Goal: Information Seeking & Learning: Find contact information

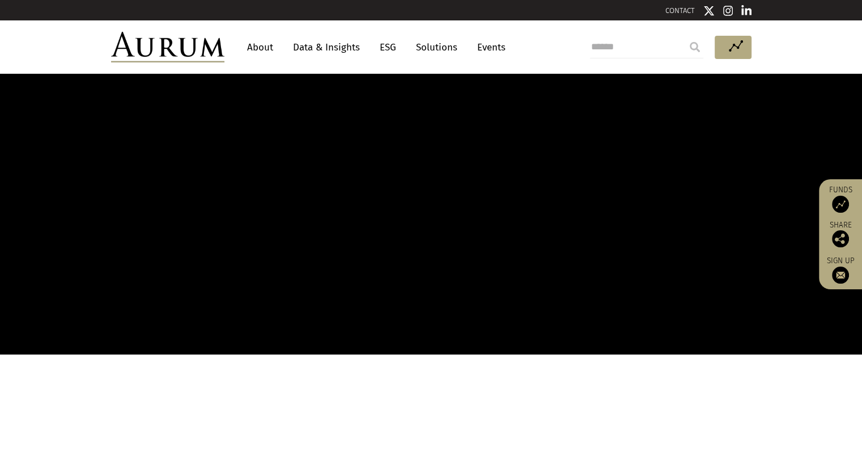
click at [267, 48] on link "About" at bounding box center [260, 47] width 37 height 21
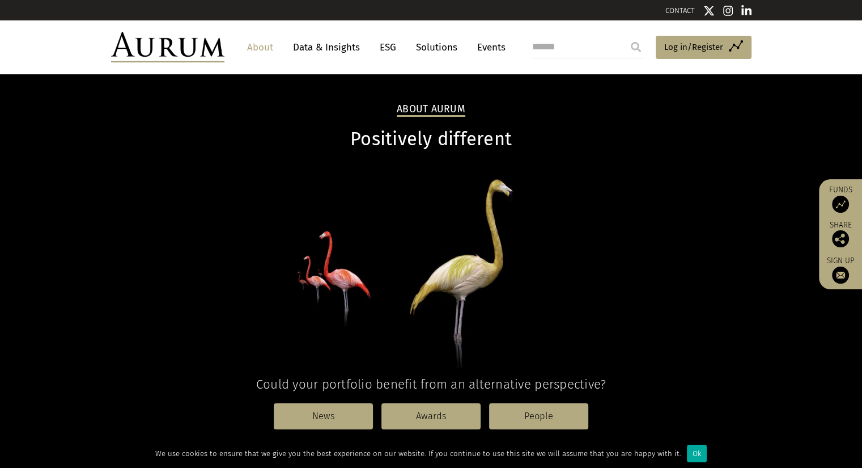
click at [487, 48] on link "Events" at bounding box center [489, 47] width 34 height 21
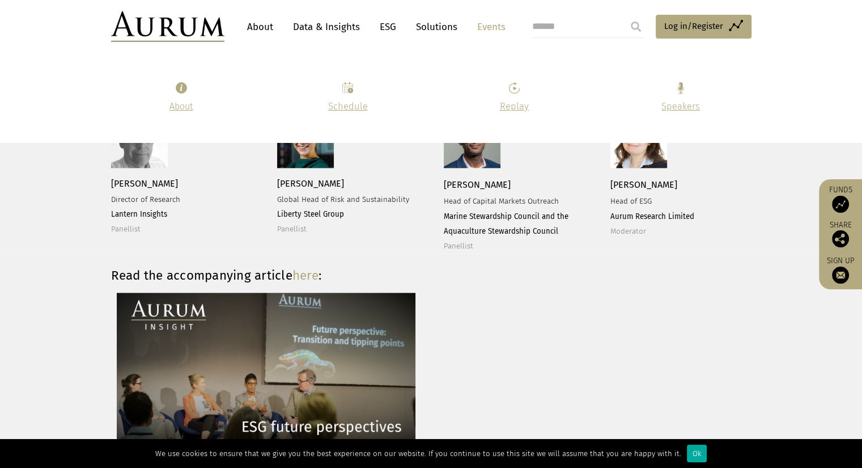
scroll to position [1354, 0]
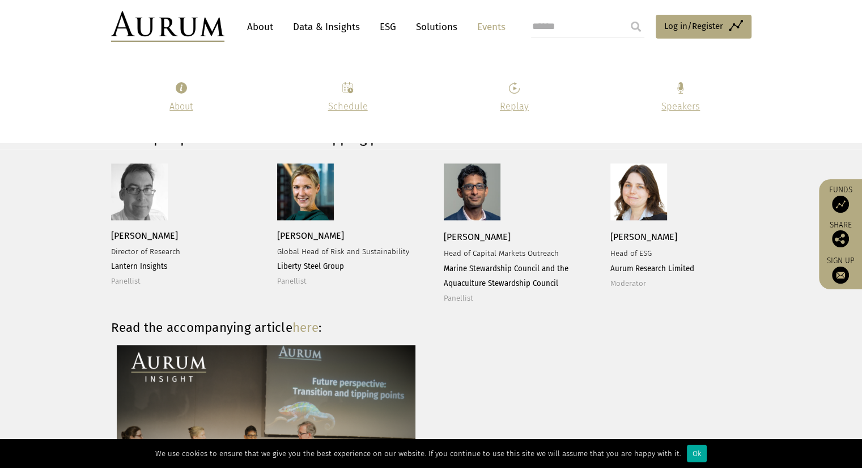
click at [183, 109] on span "About" at bounding box center [181, 106] width 23 height 11
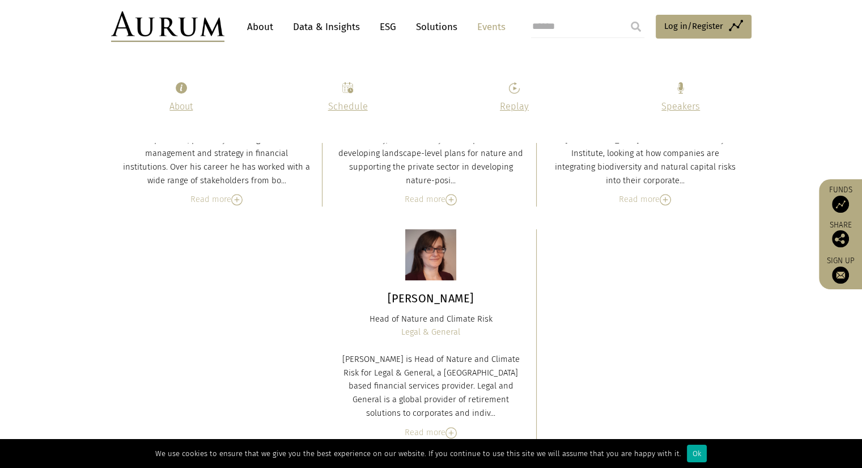
scroll to position [5089, 0]
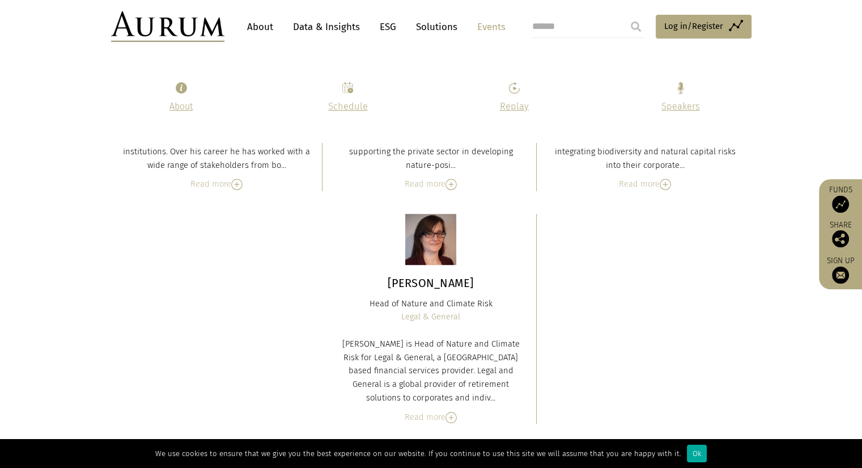
click at [687, 454] on div "Ok" at bounding box center [697, 454] width 20 height 18
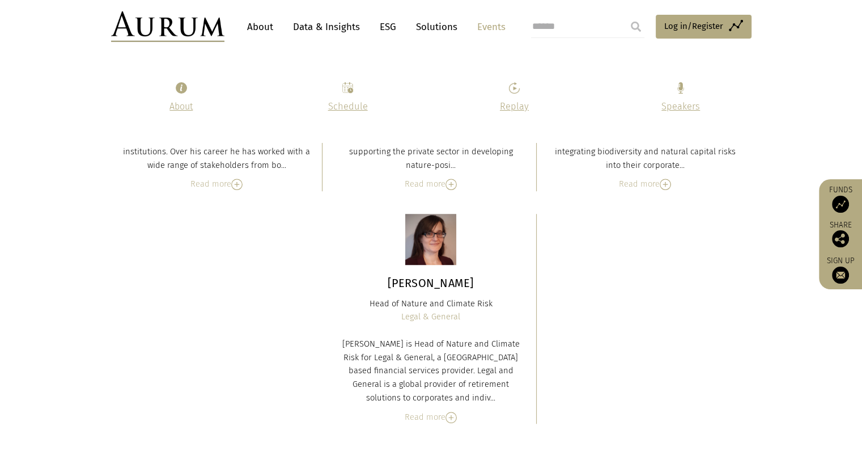
click at [266, 31] on link "About" at bounding box center [260, 26] width 37 height 21
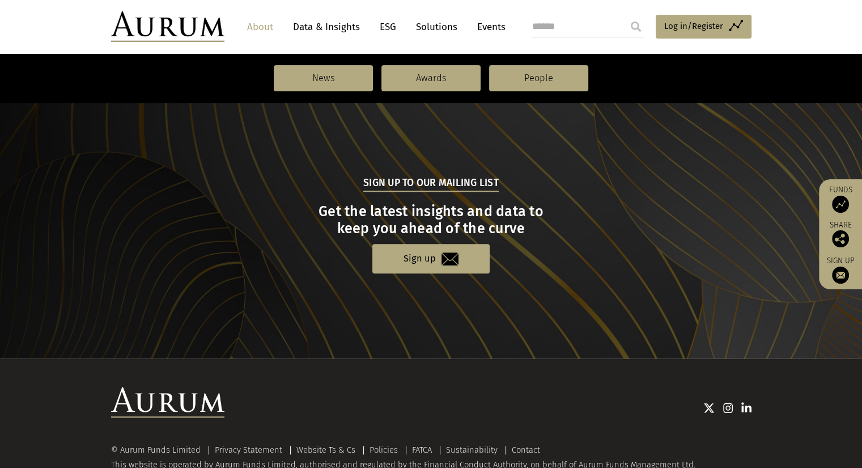
scroll to position [1224, 0]
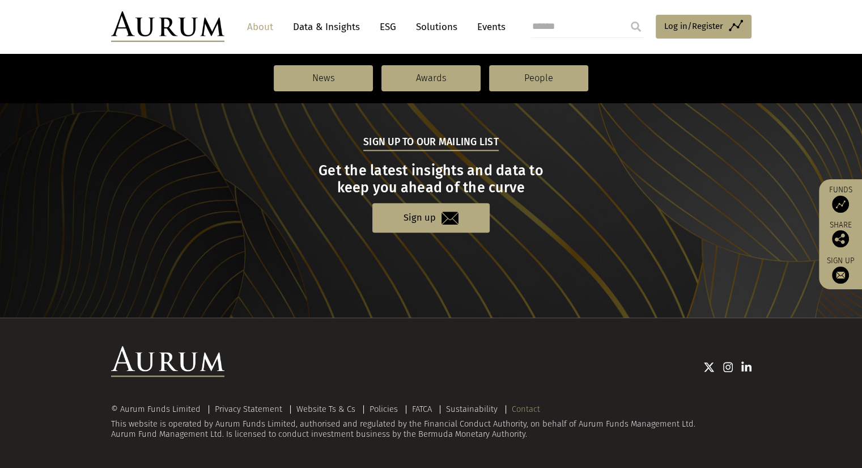
click at [527, 412] on link "Contact" at bounding box center [526, 409] width 28 height 10
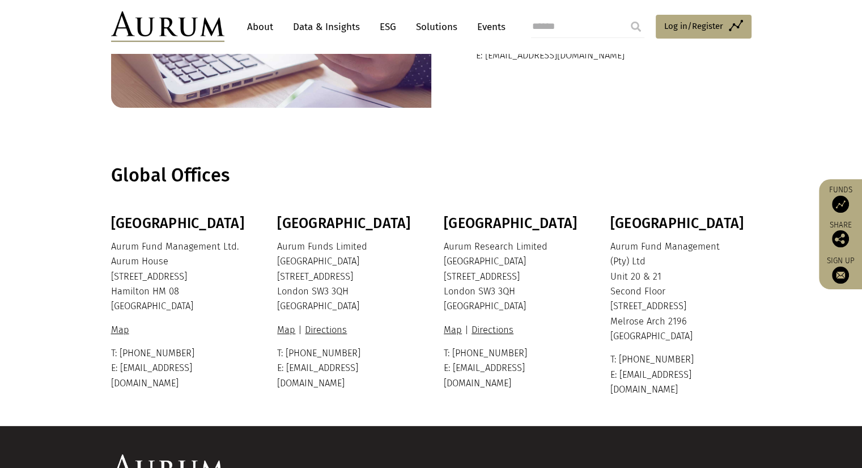
scroll to position [171, 0]
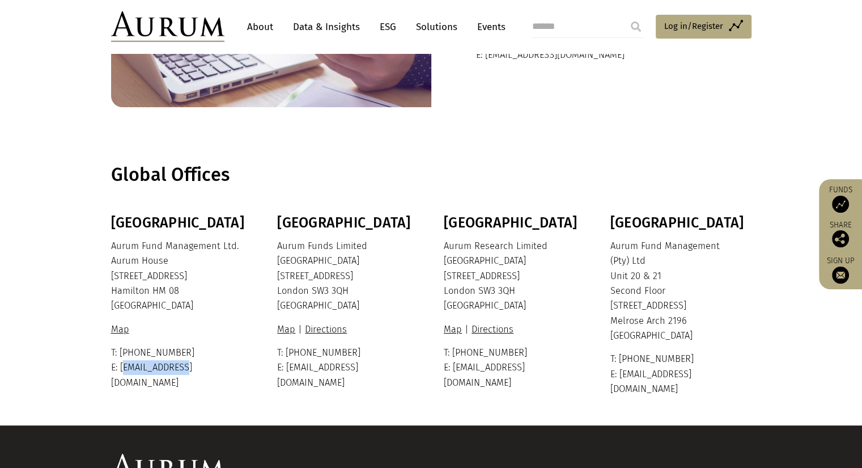
drag, startPoint x: 192, startPoint y: 367, endPoint x: 121, endPoint y: 366, distance: 70.9
click at [121, 366] on p "T: +1 441 292 6952 E: info@aurum.bm" at bounding box center [180, 367] width 138 height 45
copy p "info@aurum.bm"
